Goal: Task Accomplishment & Management: Complete application form

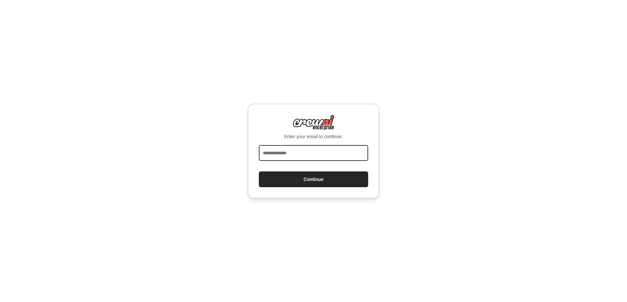
click at [292, 151] on input "email" at bounding box center [313, 153] width 109 height 16
click at [297, 151] on input "email" at bounding box center [313, 153] width 109 height 16
click at [296, 152] on input "email" at bounding box center [313, 153] width 109 height 16
type input "**********"
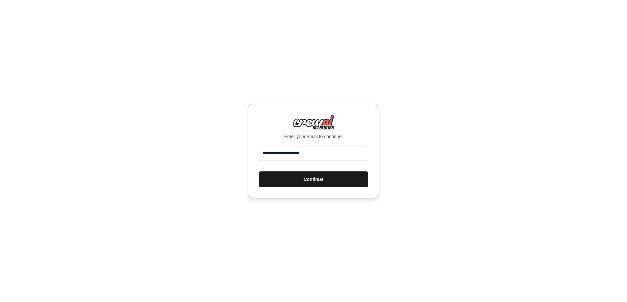
click at [312, 176] on button "Continue" at bounding box center [313, 180] width 109 height 16
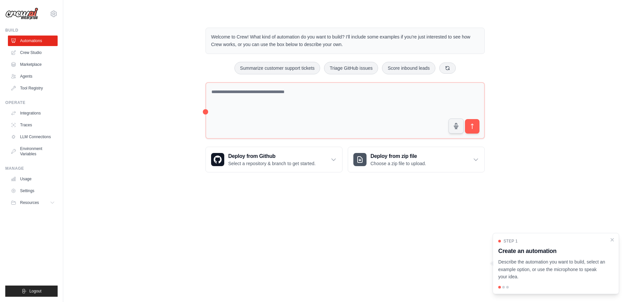
click at [564, 153] on div "Welcome to Crew! What kind of automation do you want to build? I'll include som…" at bounding box center [345, 100] width 542 height 166
